Goal: Transaction & Acquisition: Purchase product/service

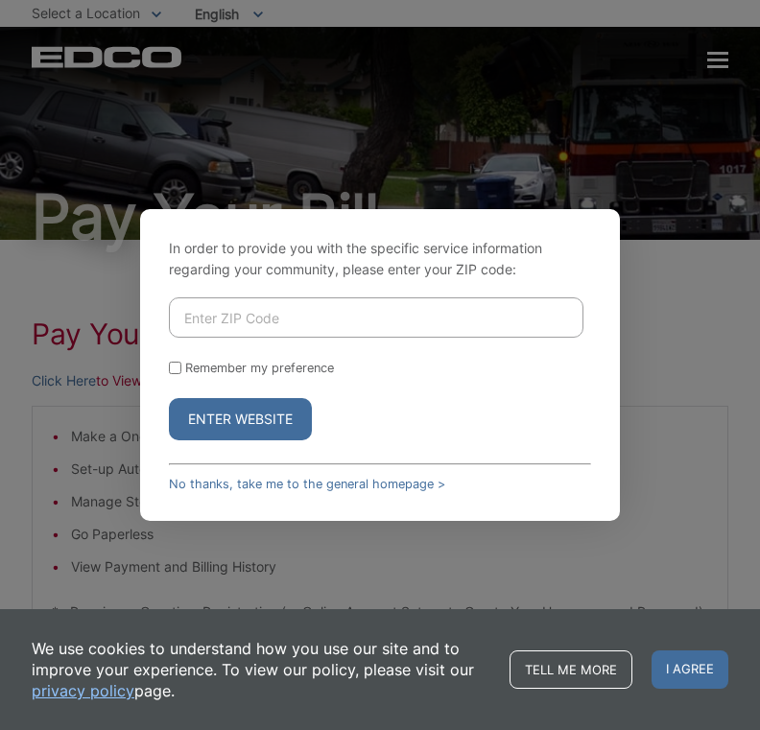
click at [238, 328] on input "Enter ZIP Code" at bounding box center [376, 317] width 414 height 40
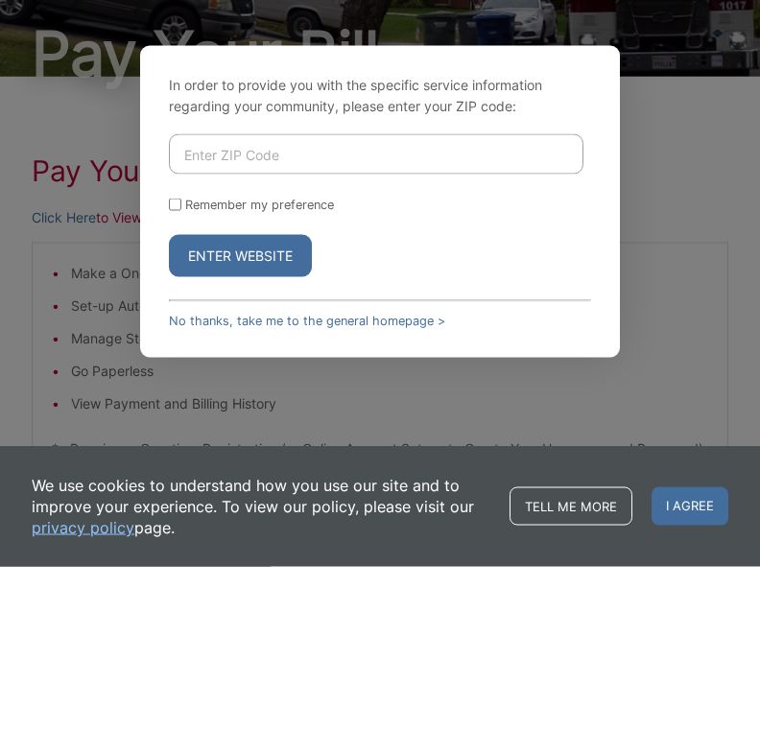
type input "92021"
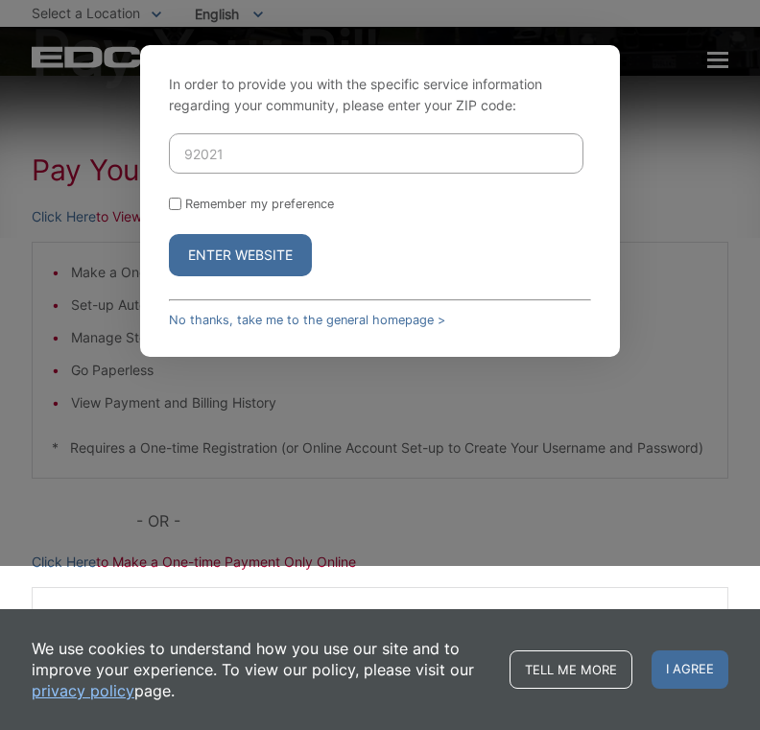
click at [177, 210] on input "Remember my preference" at bounding box center [175, 204] width 12 height 12
checkbox input "true"
click at [254, 272] on button "Enter Website" at bounding box center [240, 255] width 143 height 42
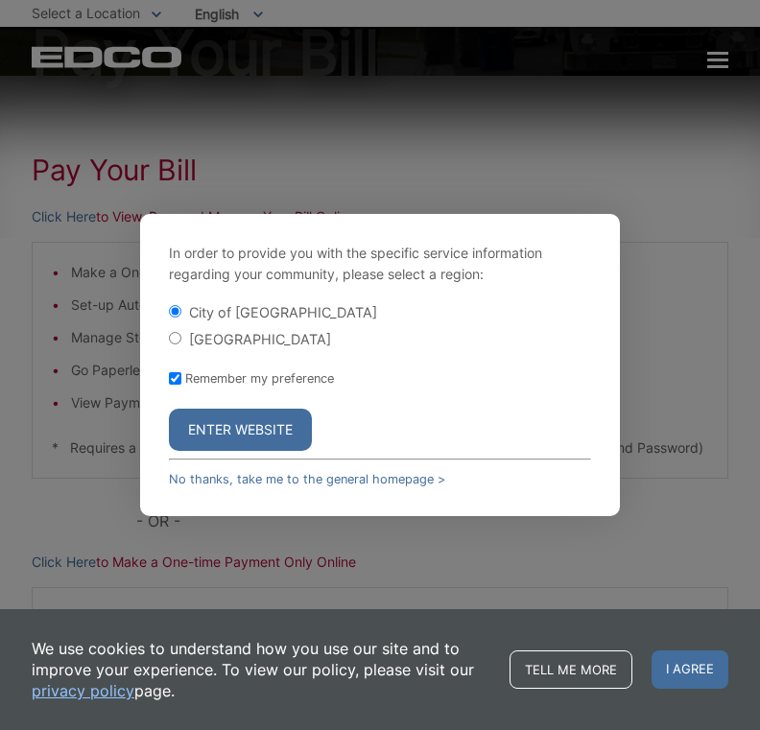
click at [677, 672] on span "I agree" at bounding box center [689, 669] width 77 height 38
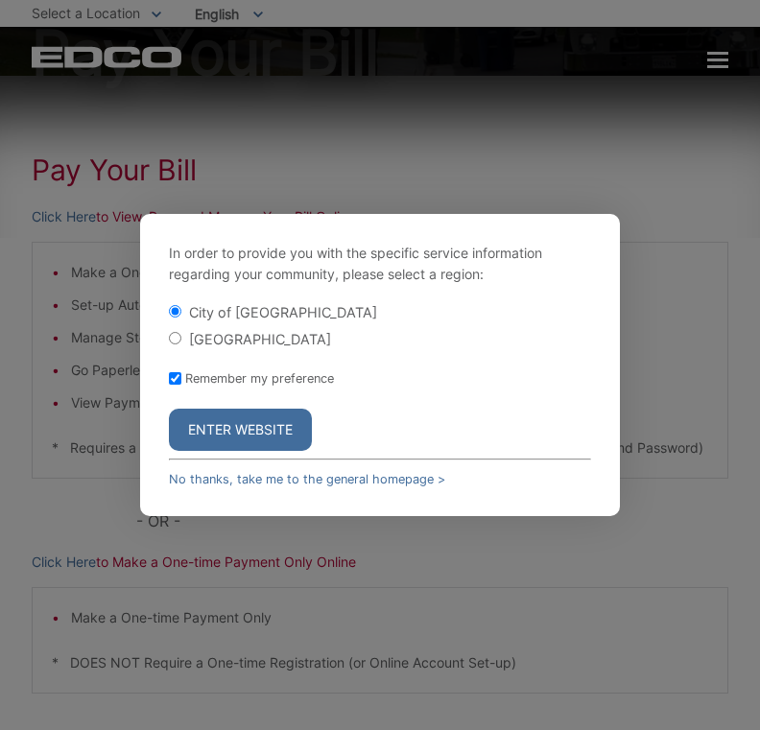
click at [242, 431] on button "Enter Website" at bounding box center [240, 430] width 143 height 42
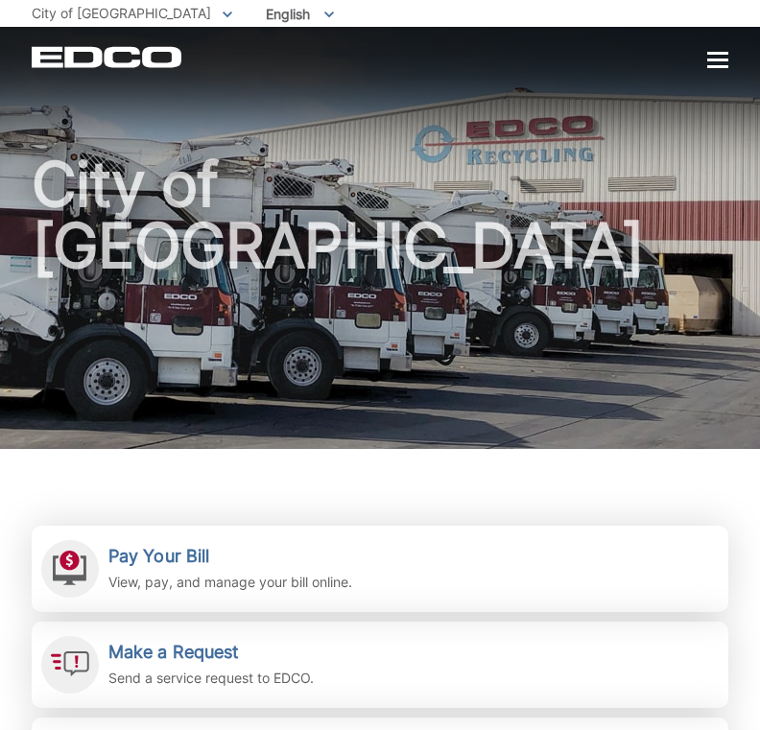
click at [161, 556] on h2 "Pay Your Bill" at bounding box center [230, 556] width 244 height 21
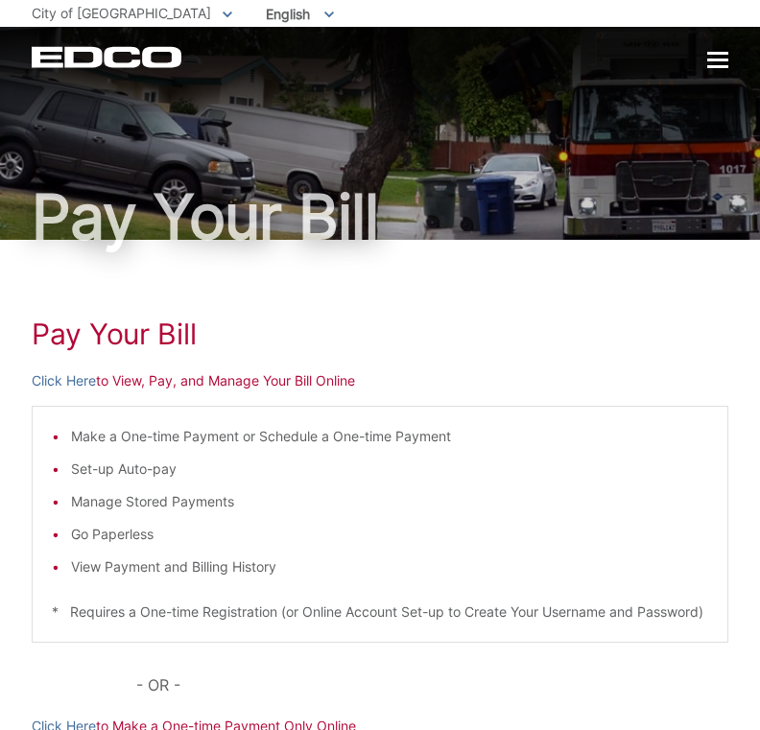
click at [63, 384] on link "Click Here" at bounding box center [64, 380] width 64 height 21
